Goal: Task Accomplishment & Management: Complete application form

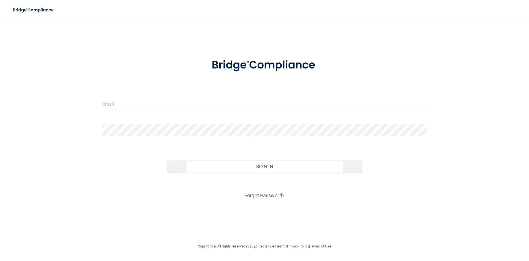
type input "[EMAIL_ADDRESS][DOMAIN_NAME]"
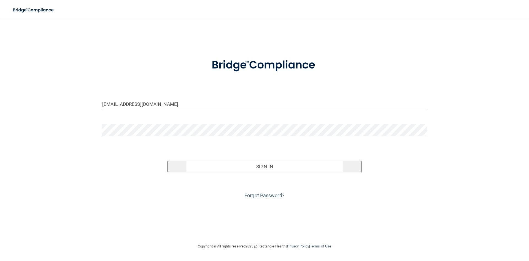
click at [273, 167] on button "Sign In" at bounding box center [264, 166] width 195 height 12
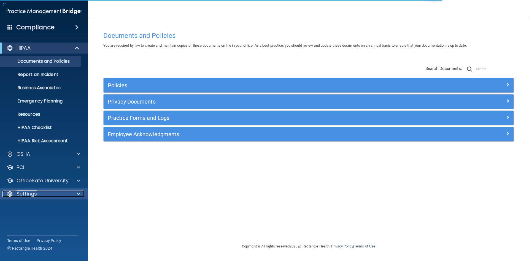
click at [52, 191] on div "Settings" at bounding box center [36, 193] width 68 height 7
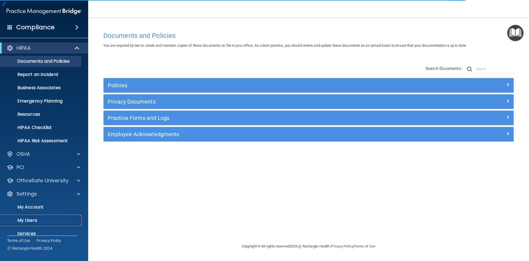
click at [38, 219] on p "My Users" at bounding box center [41, 220] width 75 height 6
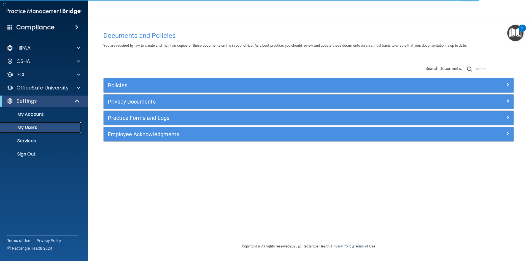
click at [36, 128] on p "My Users" at bounding box center [41, 128] width 75 height 6
select select "20"
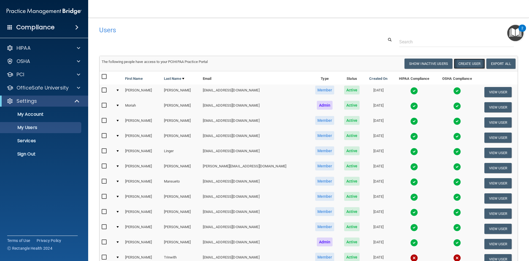
click at [464, 60] on button "Create User" at bounding box center [469, 63] width 31 height 10
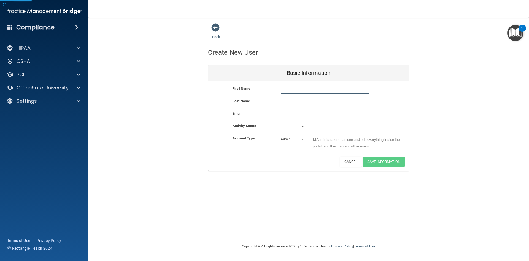
click at [290, 87] on input "text" at bounding box center [325, 89] width 88 height 8
type input "[PERSON_NAME]"
click at [303, 125] on select "Active Inactive" at bounding box center [293, 126] width 24 height 8
select select "active"
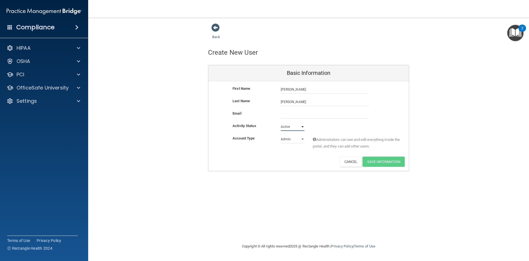
click at [281, 122] on select "Active Inactive" at bounding box center [293, 126] width 24 height 8
click at [301, 138] on select "Admin Member" at bounding box center [293, 139] width 24 height 8
select select "practice_member"
click at [281, 135] on select "Admin Member" at bounding box center [293, 139] width 24 height 8
click at [289, 194] on div "Back Create New User Basic Information First Name [PERSON_NAME] [PERSON_NAME] L…" at bounding box center [308, 130] width 419 height 214
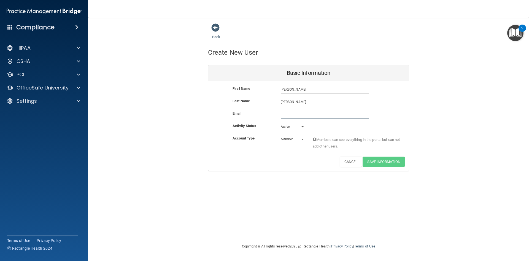
click at [306, 116] on input "email" at bounding box center [325, 114] width 88 height 8
paste input "[EMAIL_ADDRESS][DOMAIN_NAME]"
type input "[EMAIL_ADDRESS][DOMAIN_NAME]"
click at [373, 158] on button "Save Information" at bounding box center [384, 162] width 42 height 10
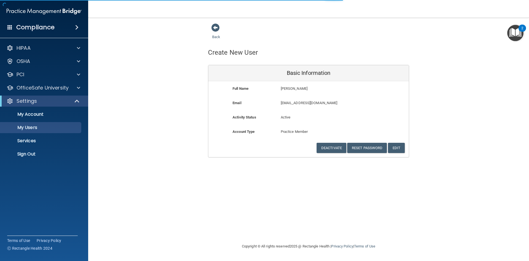
select select "20"
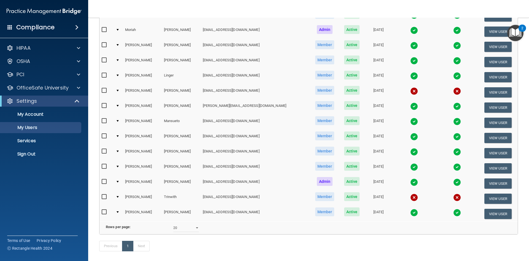
scroll to position [110, 0]
